Goal: Navigation & Orientation: Find specific page/section

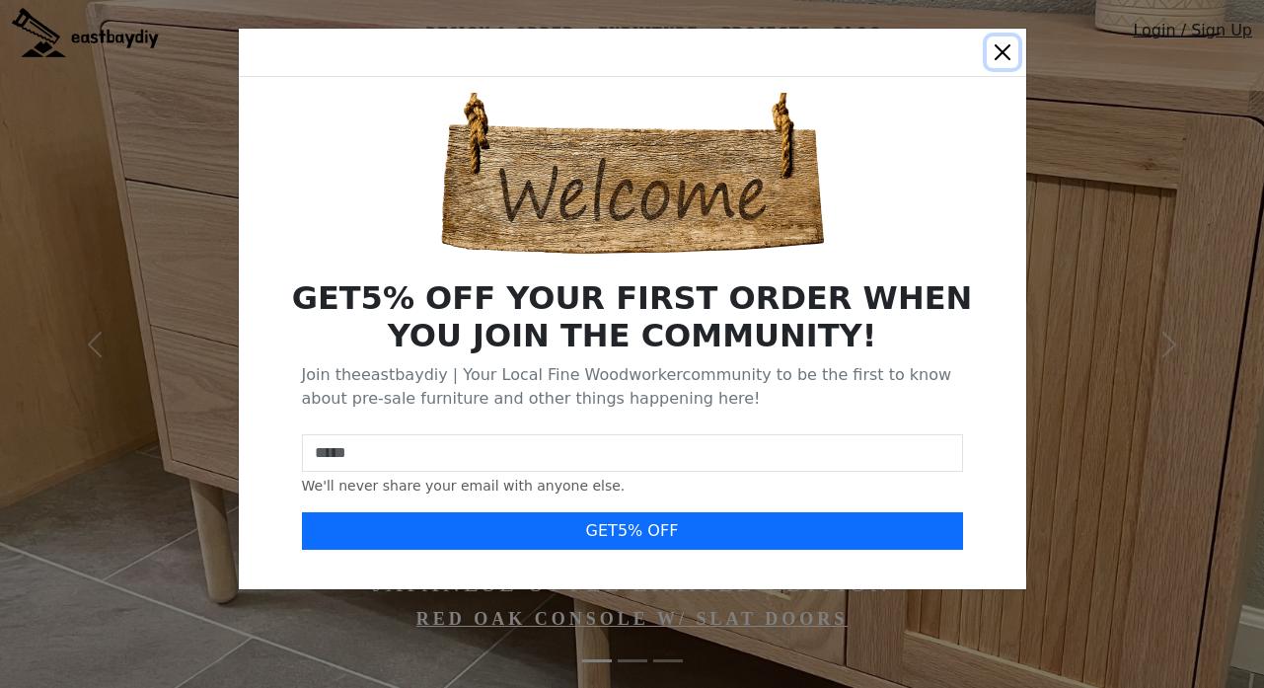
click at [999, 55] on button "Close" at bounding box center [1003, 53] width 32 height 32
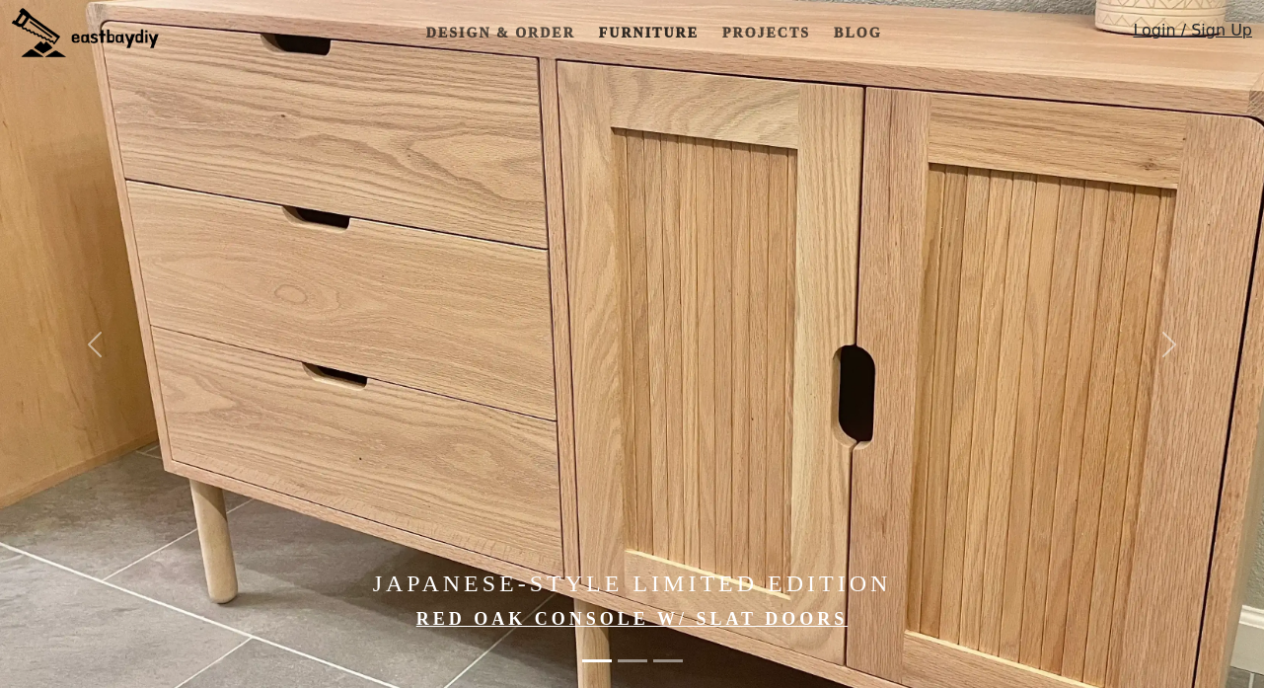
click at [658, 36] on link "Furniture" at bounding box center [648, 33] width 115 height 37
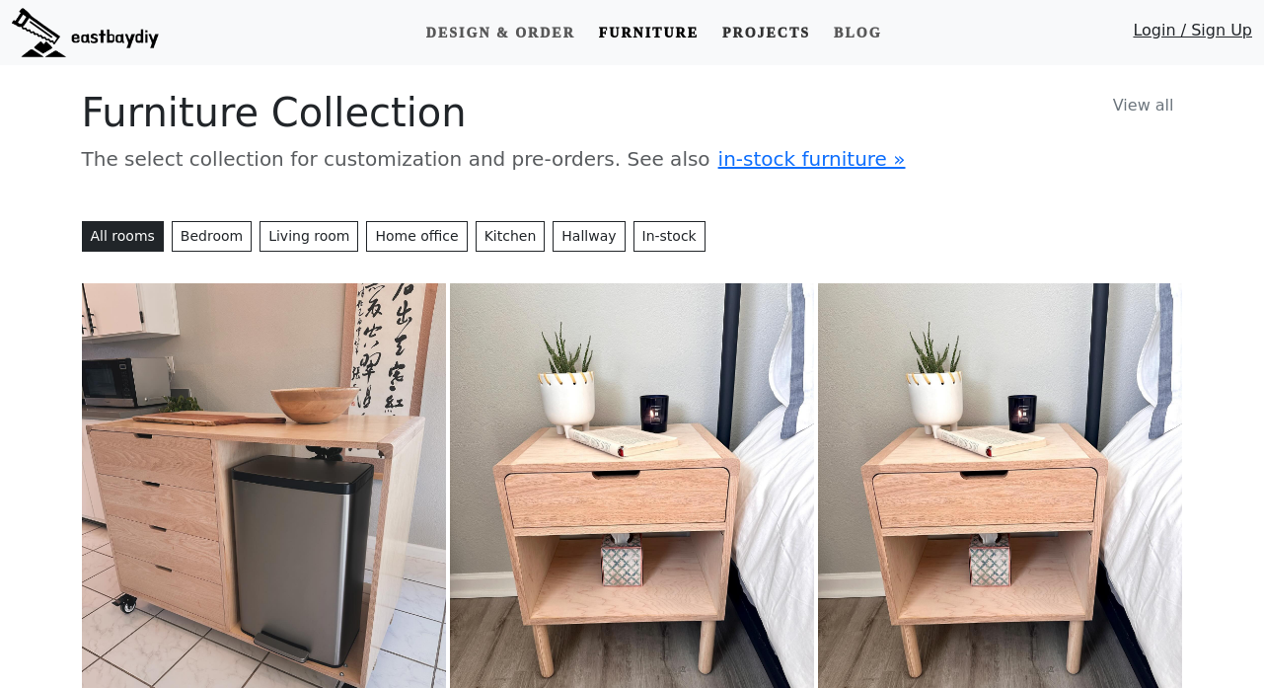
click at [771, 33] on link "Projects" at bounding box center [766, 33] width 104 height 37
